Goal: Transaction & Acquisition: Purchase product/service

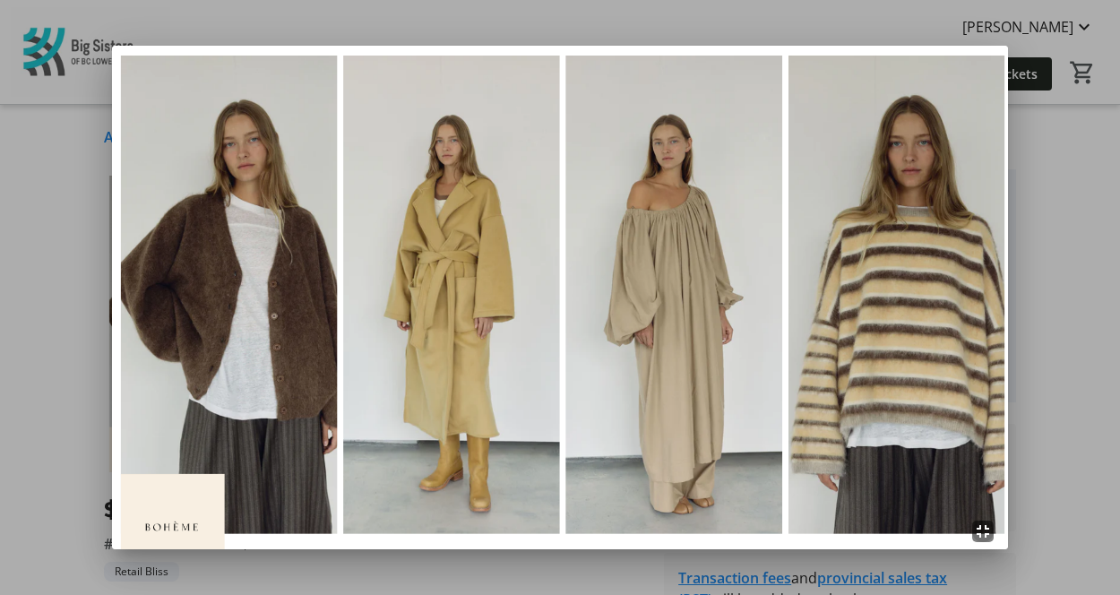
click at [1051, 257] on div at bounding box center [560, 297] width 1120 height 595
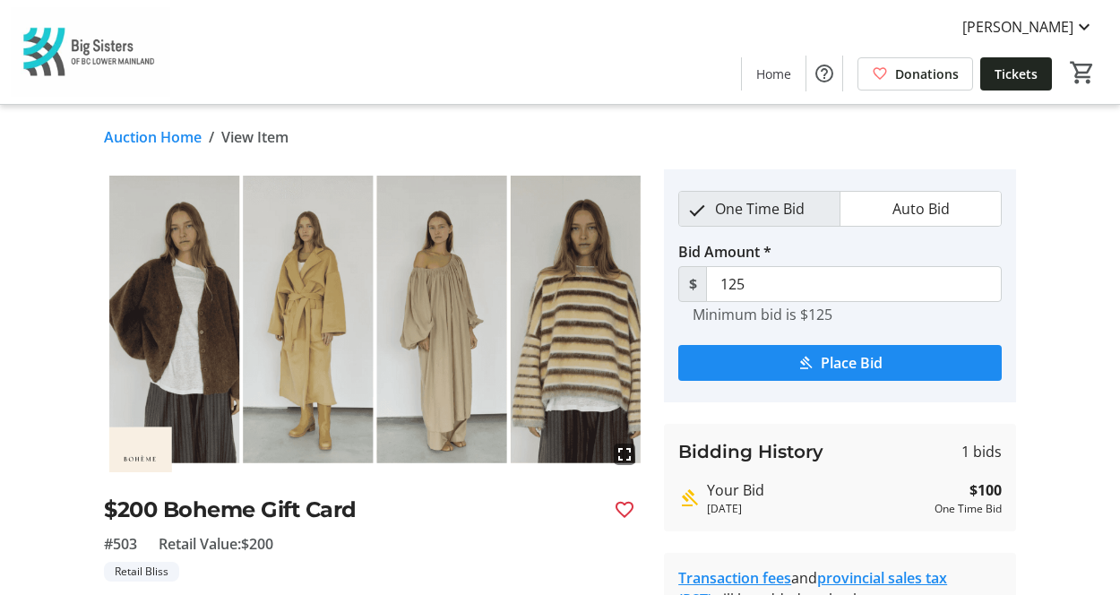
click at [1033, 419] on div "fullscreen $200 Boheme Gift Card #503 Retail Value: $200 Retail Bliss Step into…" at bounding box center [560, 463] width 1120 height 588
